Goal: Information Seeking & Learning: Learn about a topic

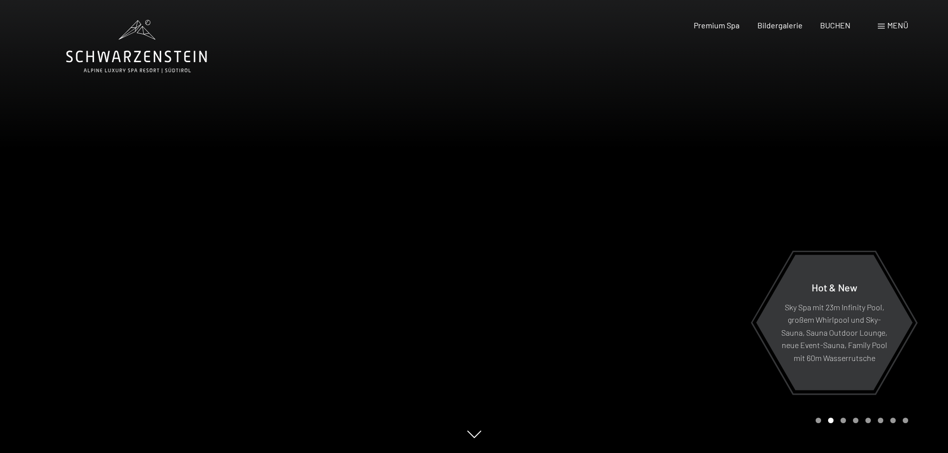
click at [888, 23] on span "Menü" at bounding box center [897, 24] width 21 height 9
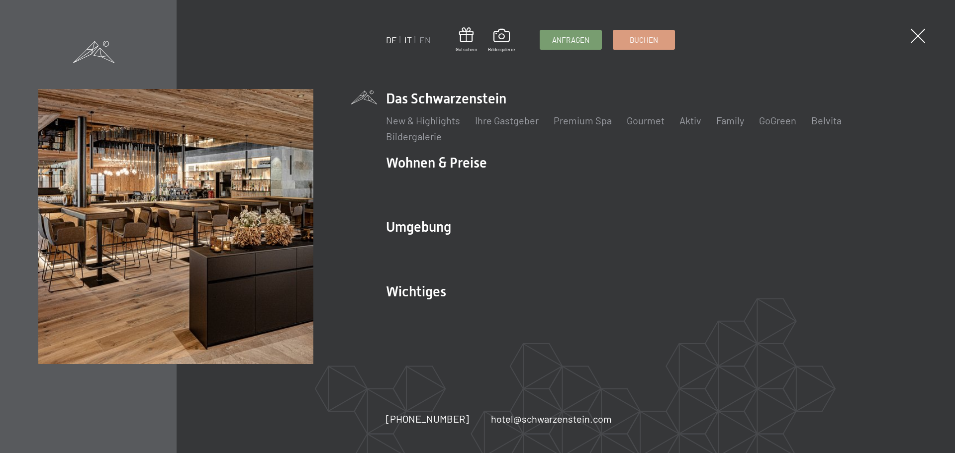
click at [410, 36] on link "IT" at bounding box center [408, 39] width 7 height 11
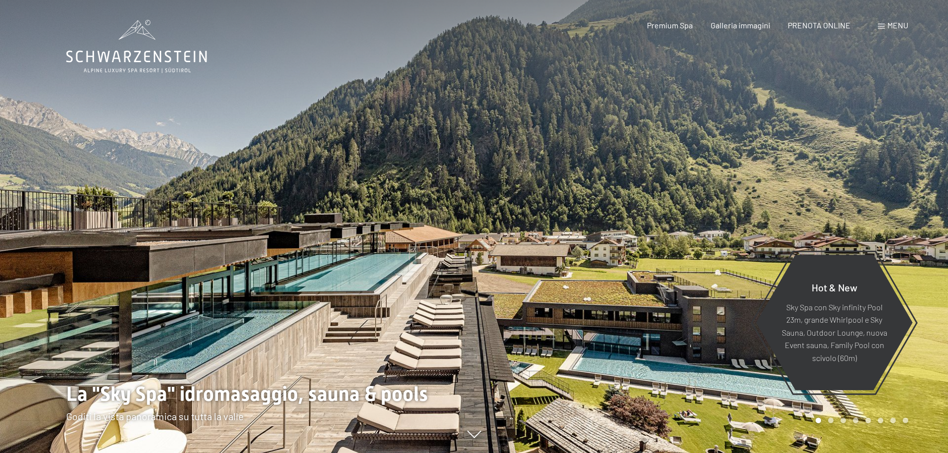
click at [883, 25] on span at bounding box center [881, 26] width 7 height 5
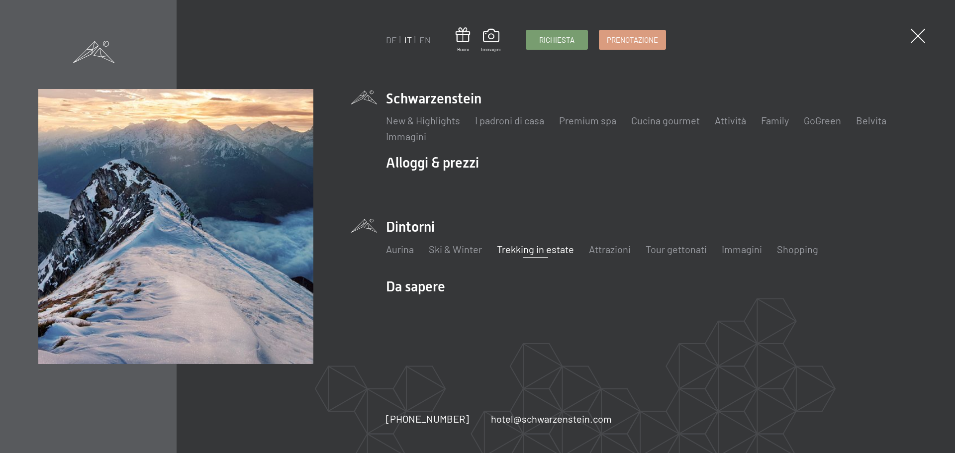
click at [521, 249] on link "Trekking in estate" at bounding box center [535, 249] width 77 height 12
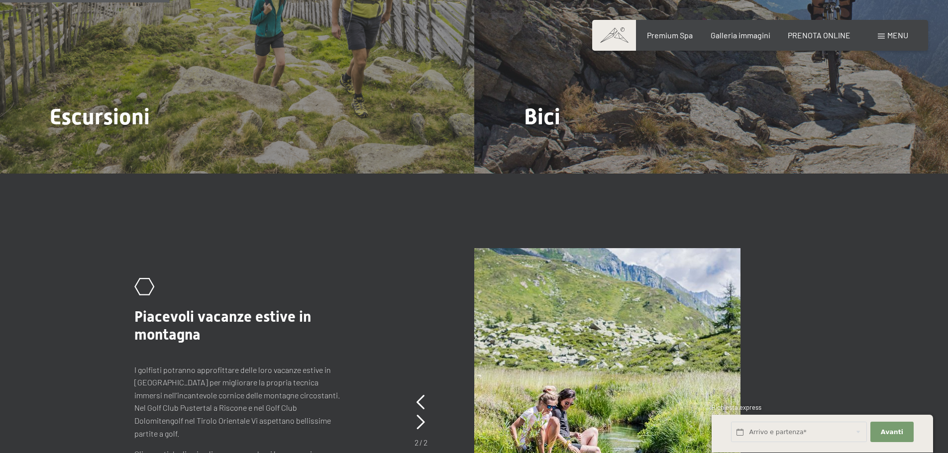
scroll to position [1191, 0]
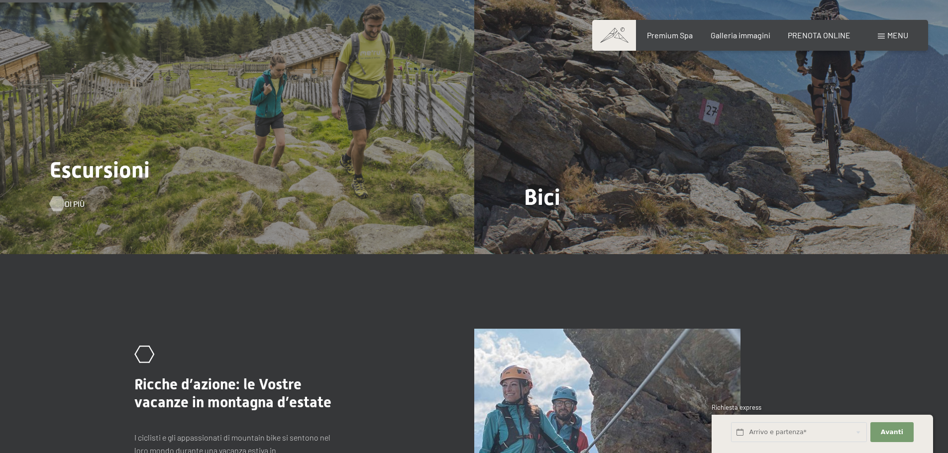
click at [53, 196] on div at bounding box center [57, 203] width 8 height 15
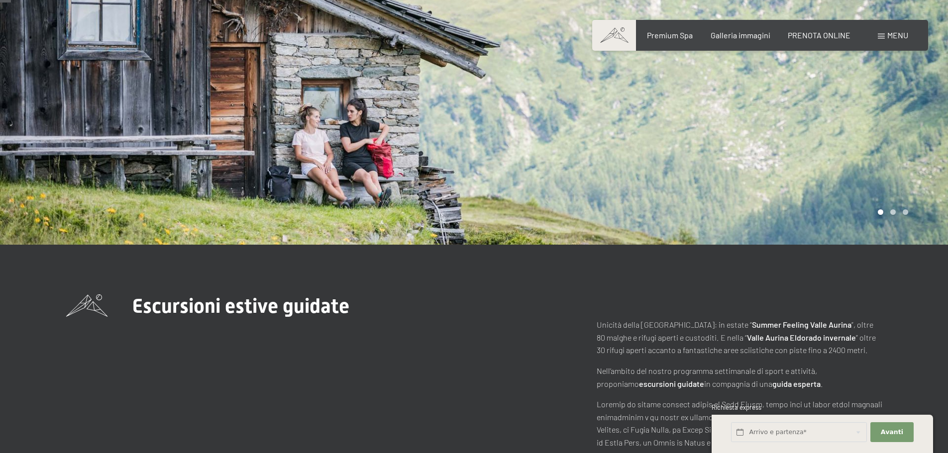
scroll to position [149, 0]
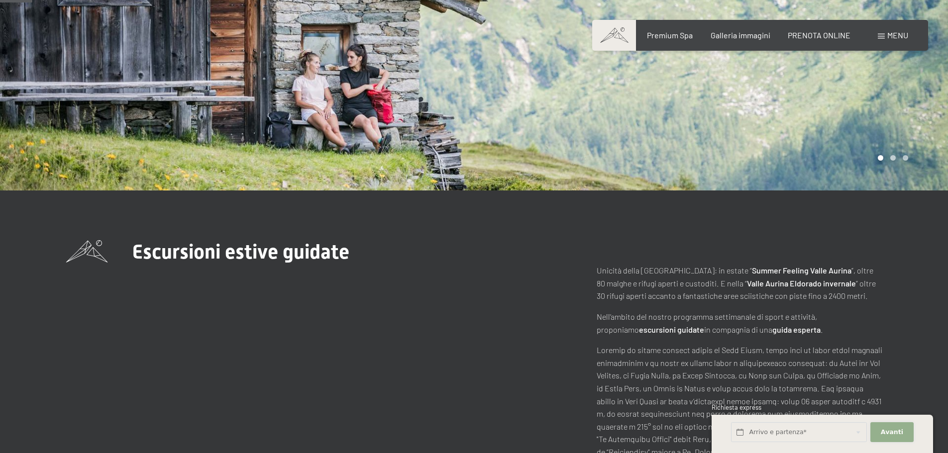
click at [902, 433] on button "Avanti Nascondere i campi dell'indirizzo" at bounding box center [891, 432] width 43 height 20
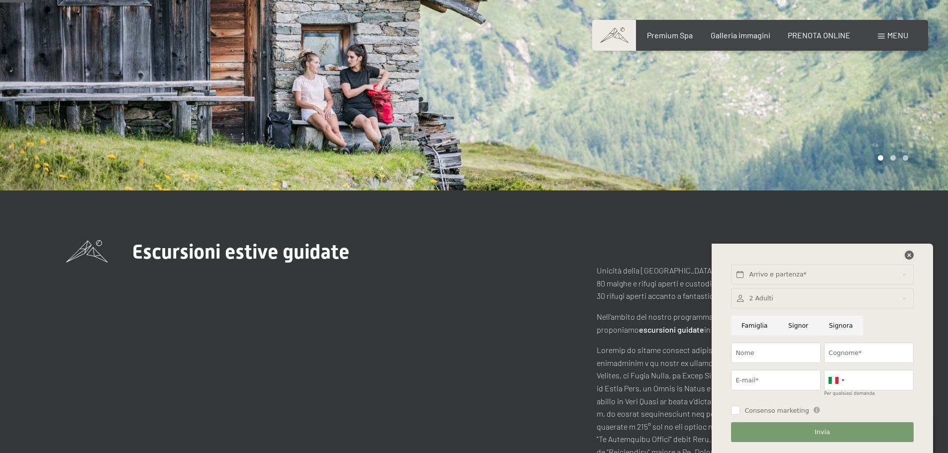
click at [909, 256] on icon at bounding box center [909, 255] width 9 height 9
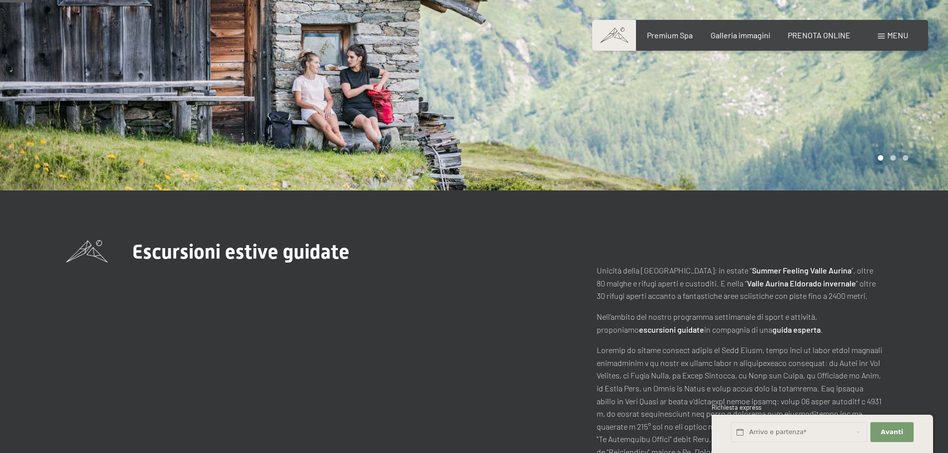
click at [683, 371] on p at bounding box center [740, 427] width 286 height 166
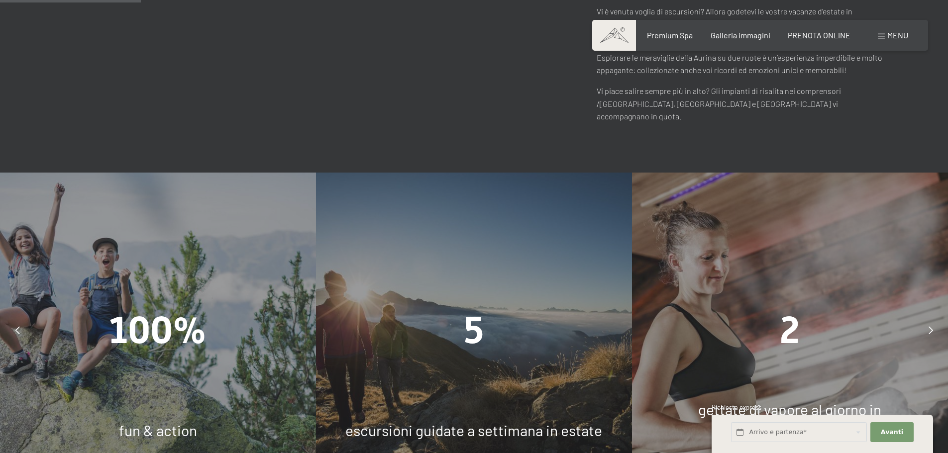
scroll to position [746, 0]
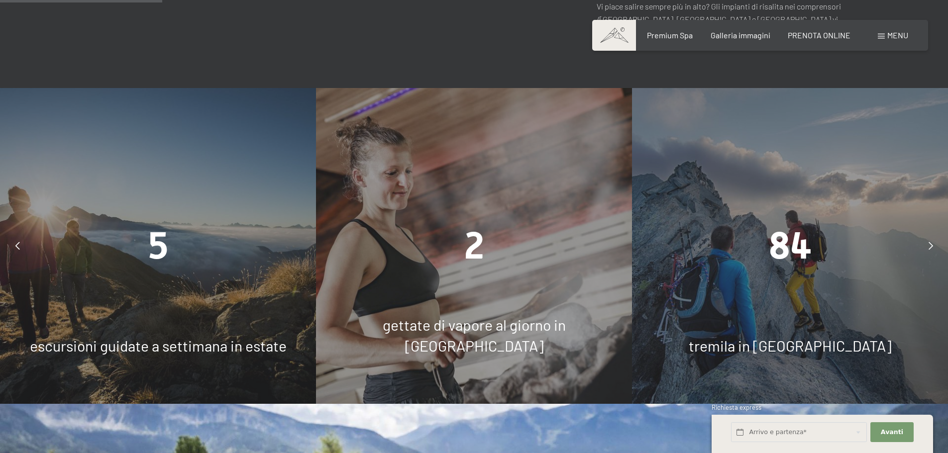
click at [933, 242] on icon at bounding box center [931, 246] width 4 height 8
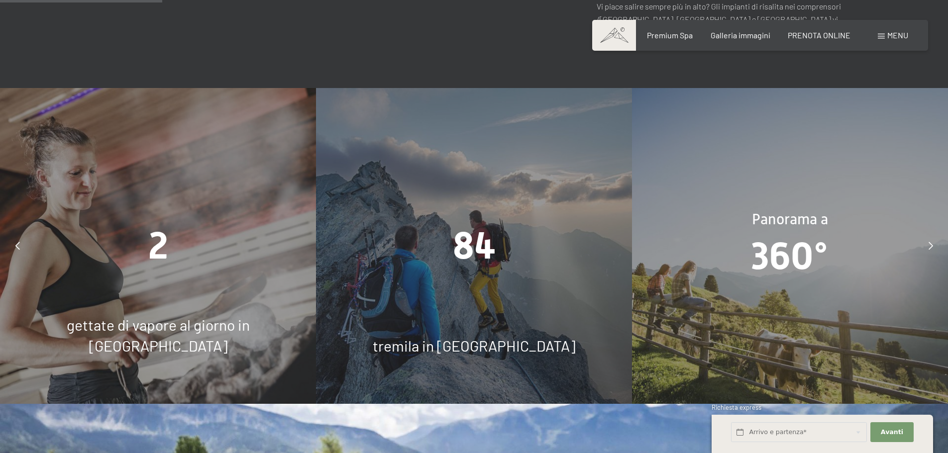
click at [487, 227] on span "84" at bounding box center [474, 246] width 43 height 44
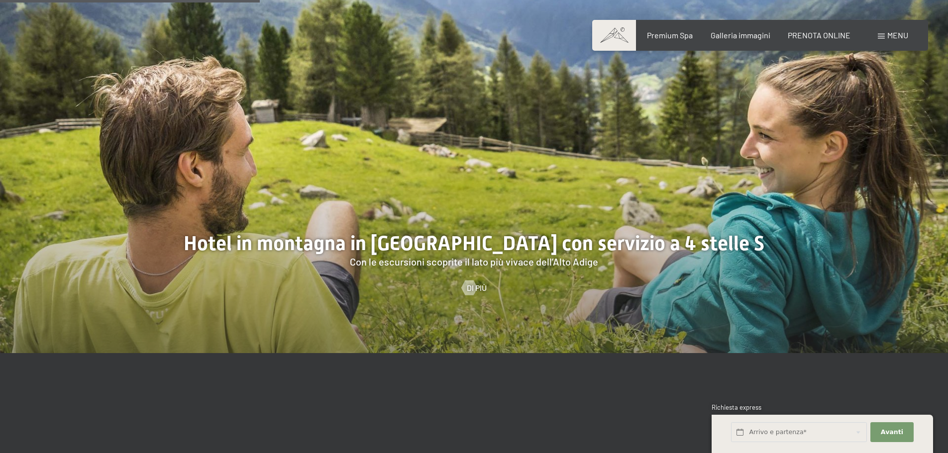
scroll to position [1194, 0]
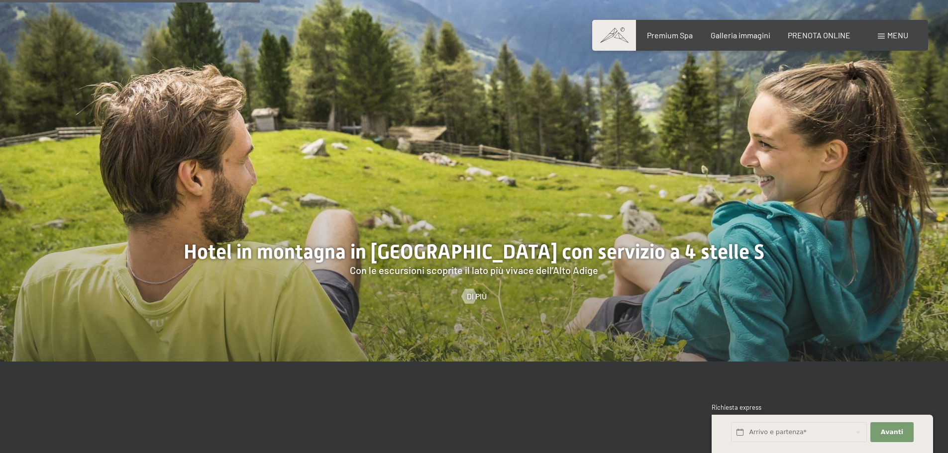
drag, startPoint x: 412, startPoint y: 229, endPoint x: 217, endPoint y: 186, distance: 199.3
click at [553, 235] on div at bounding box center [474, 159] width 948 height 406
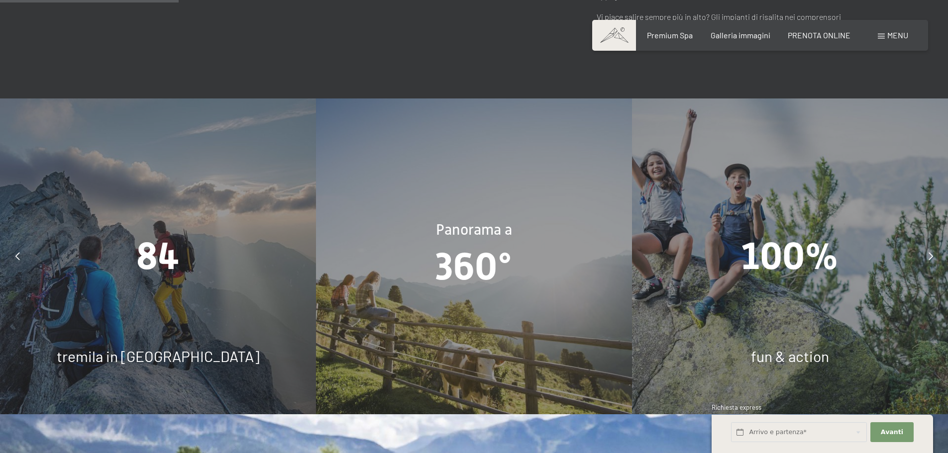
scroll to position [697, 0]
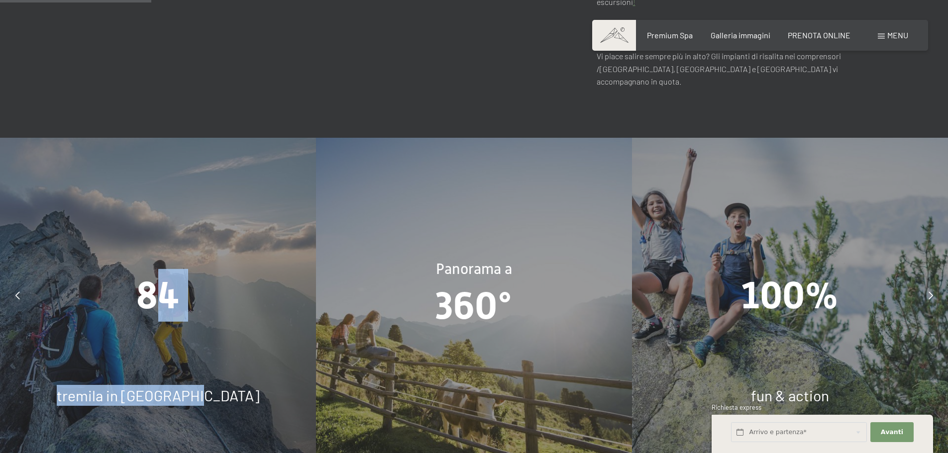
drag, startPoint x: 159, startPoint y: 254, endPoint x: 187, endPoint y: 290, distance: 45.0
click at [316, 331] on div "84 tremila in Alto Adige" at bounding box center [158, 296] width 316 height 316
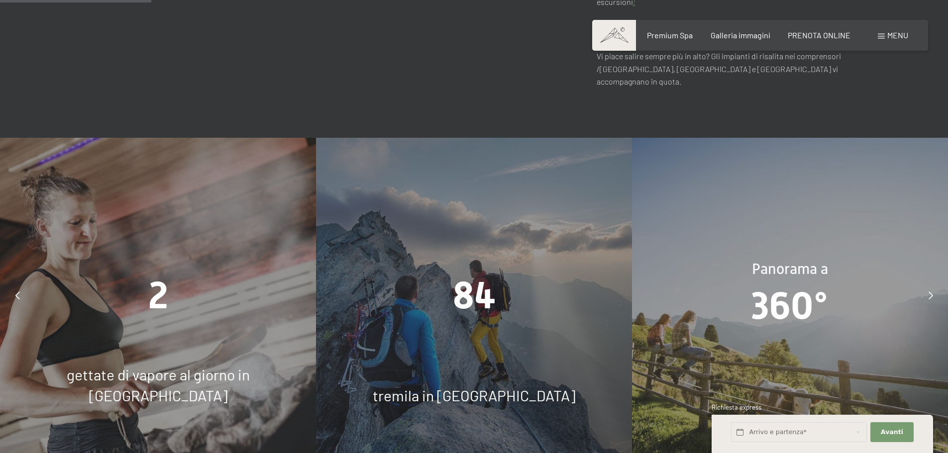
click at [17, 292] on icon at bounding box center [17, 296] width 4 height 8
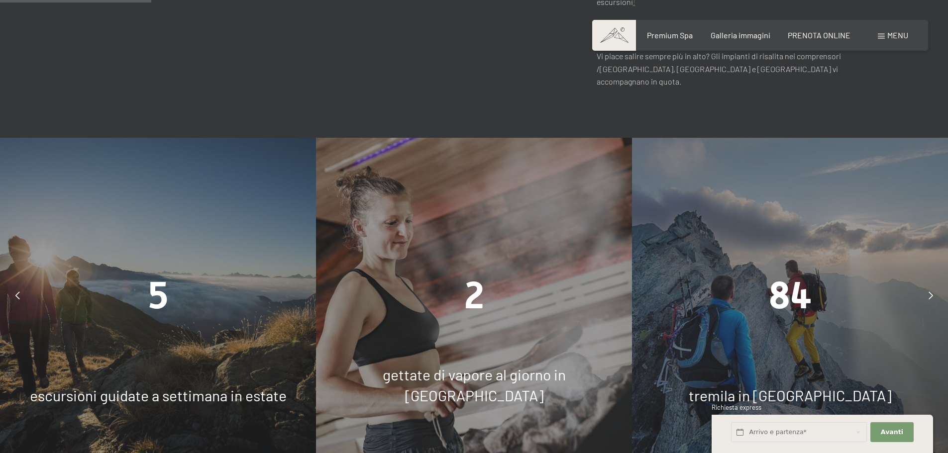
click at [18, 292] on icon at bounding box center [17, 296] width 4 height 8
